Goal: Information Seeking & Learning: Learn about a topic

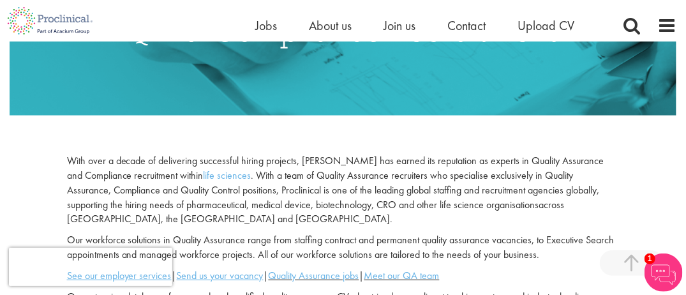
scroll to position [244, 0]
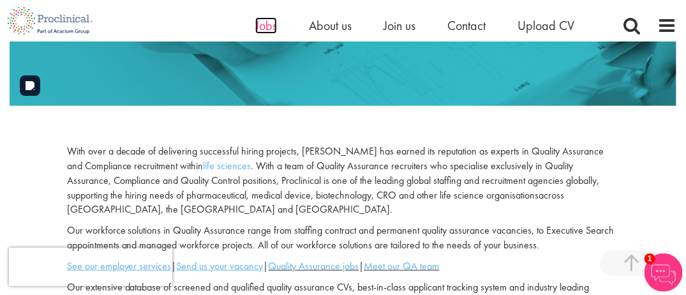
click at [262, 29] on span "Jobs" at bounding box center [266, 25] width 22 height 17
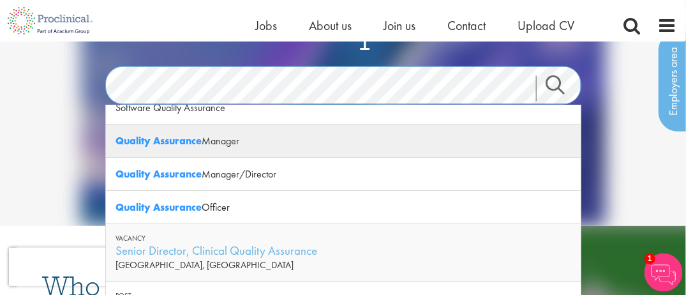
scroll to position [16, 0]
